Goal: Task Accomplishment & Management: Use online tool/utility

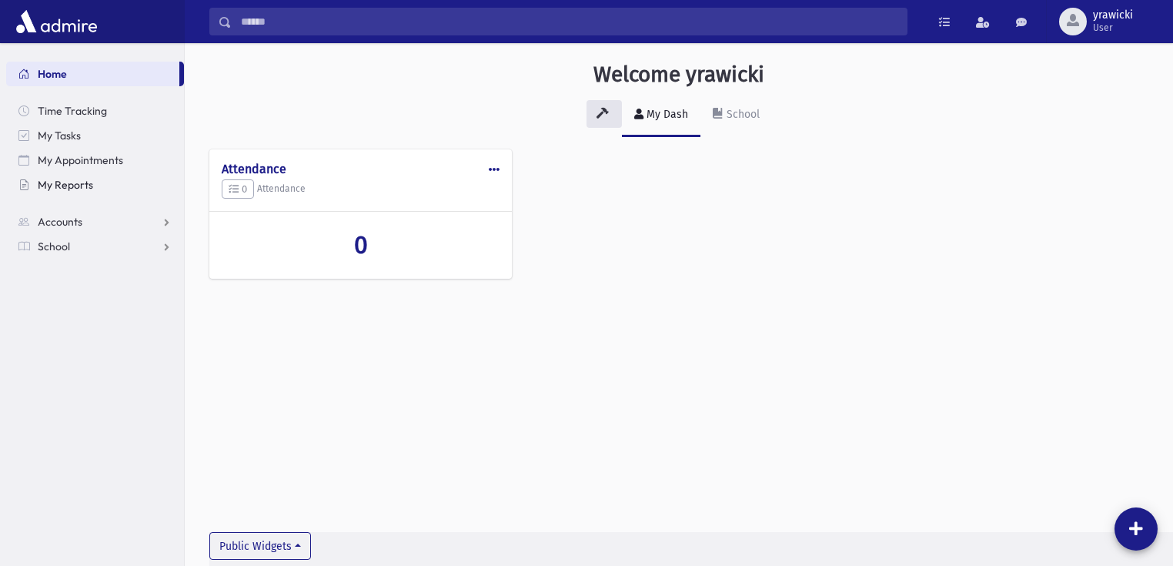
click at [55, 189] on span "My Reports" at bounding box center [65, 185] width 55 height 14
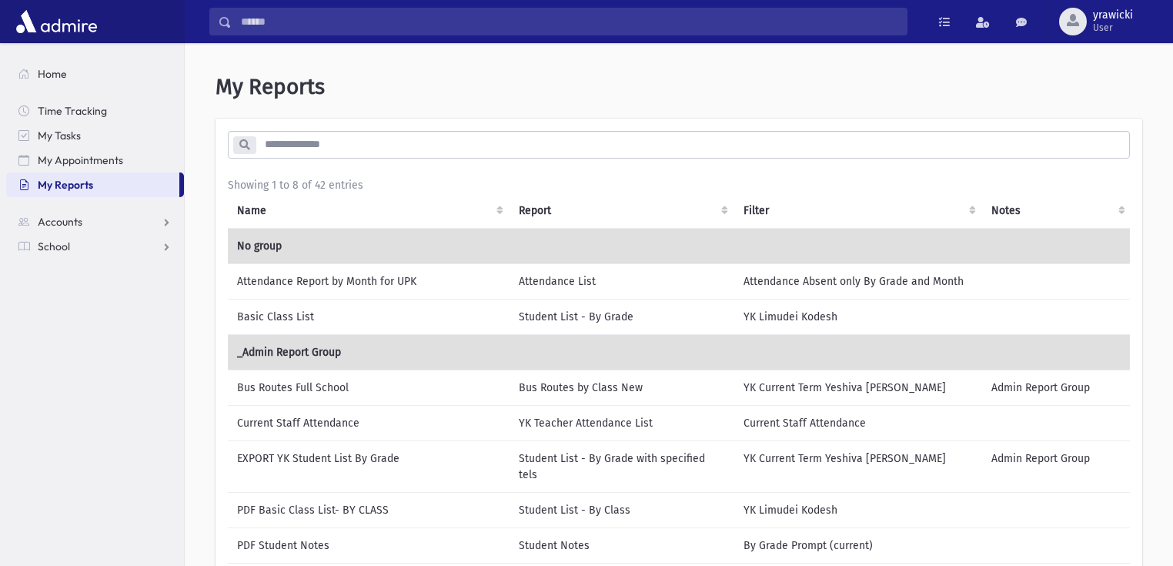
click at [274, 313] on td "Basic Class List" at bounding box center [369, 316] width 282 height 35
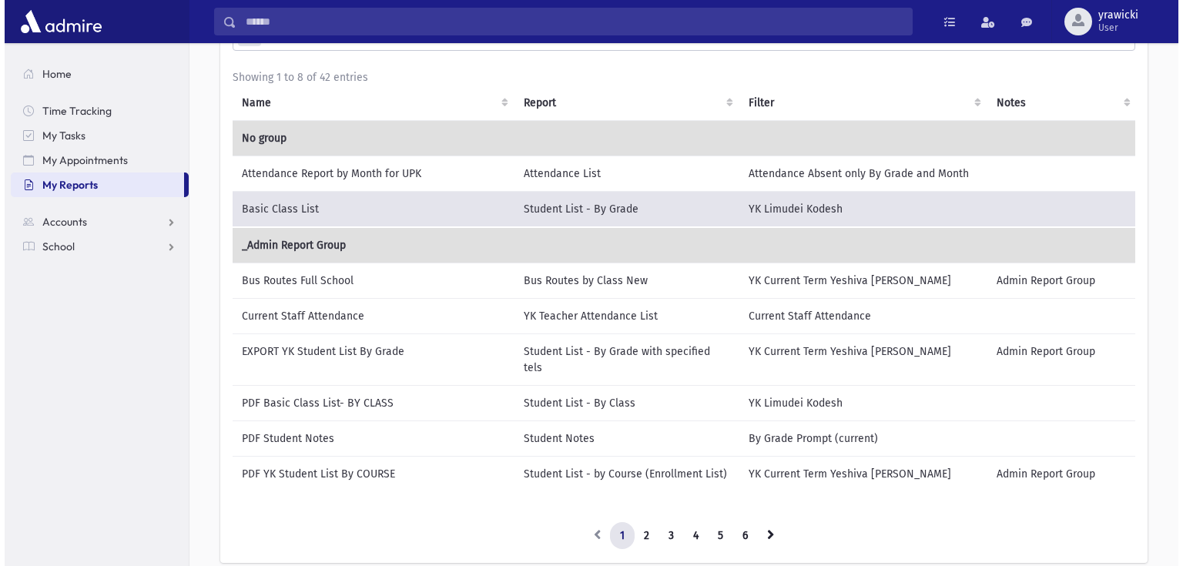
scroll to position [192, 0]
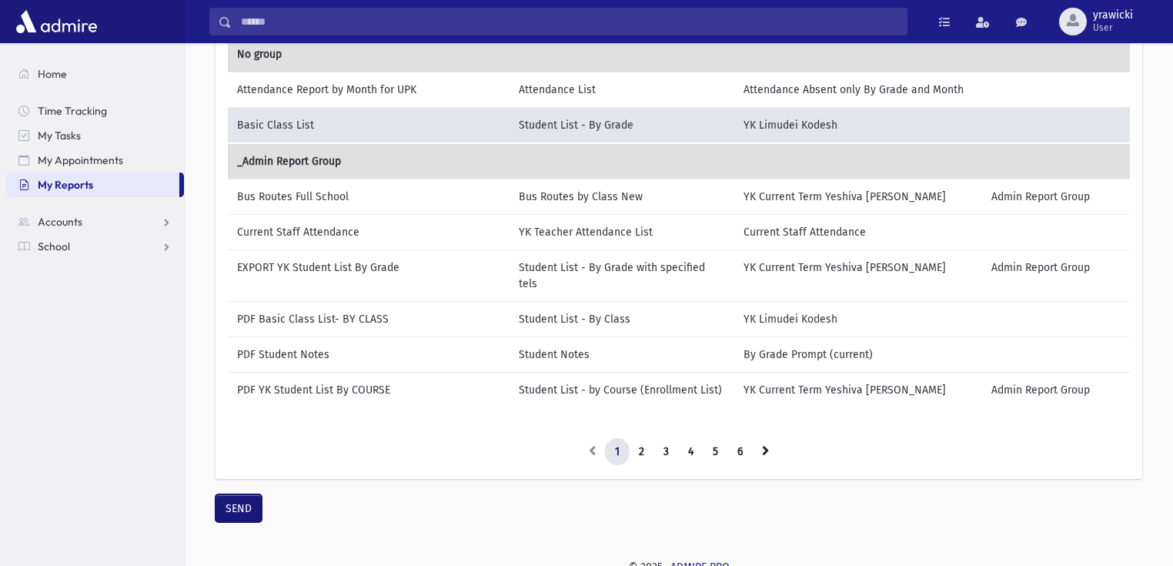
click at [234, 500] on button "SEND" at bounding box center [239, 508] width 46 height 28
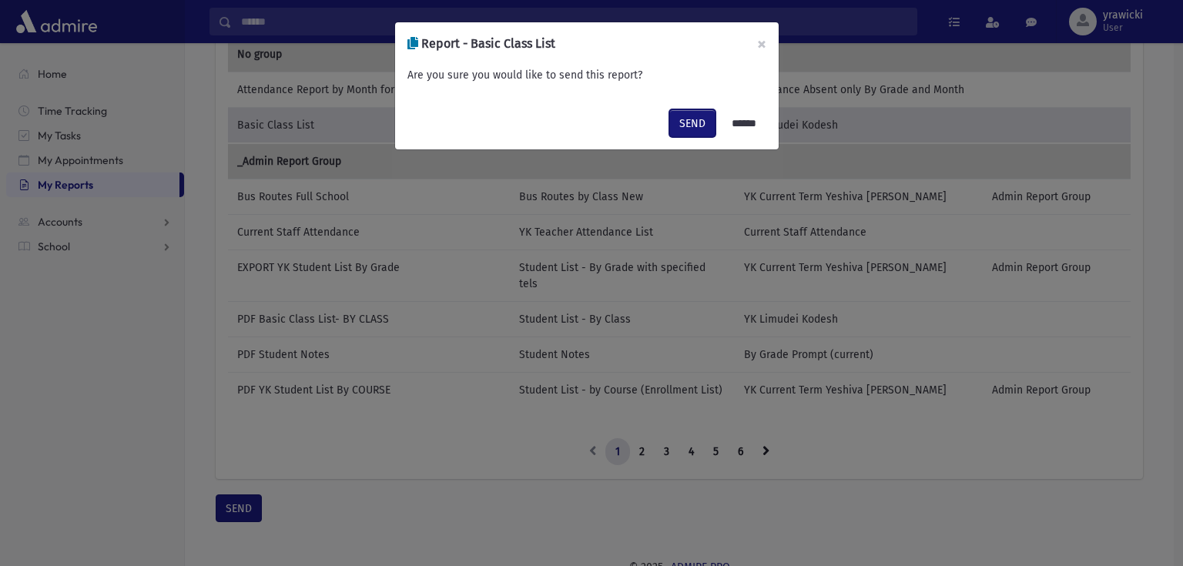
click at [685, 115] on button "SEND" at bounding box center [692, 123] width 46 height 28
